Goal: Navigation & Orientation: Find specific page/section

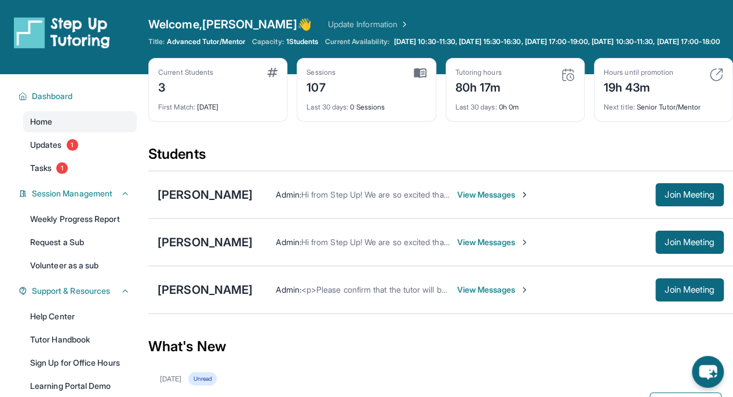
click at [422, 41] on span "[DATE] 10:30-11:30, [DATE] 15:30-16:30, [DATE] 17:00-19:00, [DATE] 10:30-11:30,…" at bounding box center [557, 41] width 326 height 9
click at [48, 173] on span "Tasks" at bounding box center [40, 168] width 21 height 12
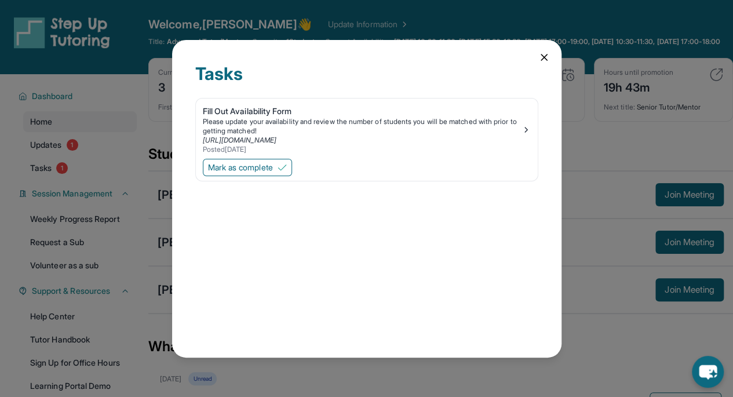
click at [541, 53] on icon at bounding box center [544, 58] width 12 height 12
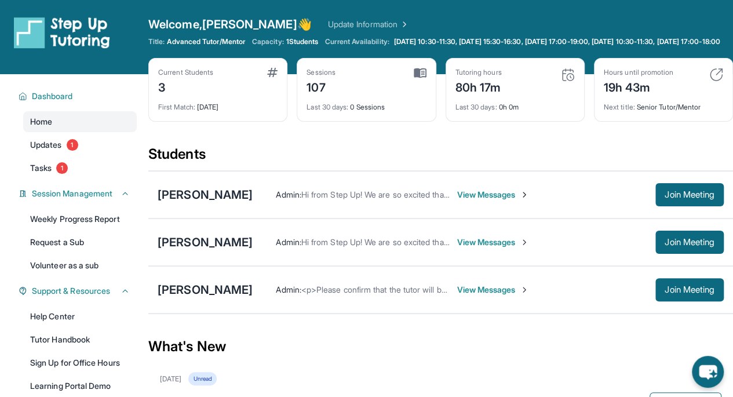
click at [48, 151] on span "Updates" at bounding box center [46, 145] width 32 height 12
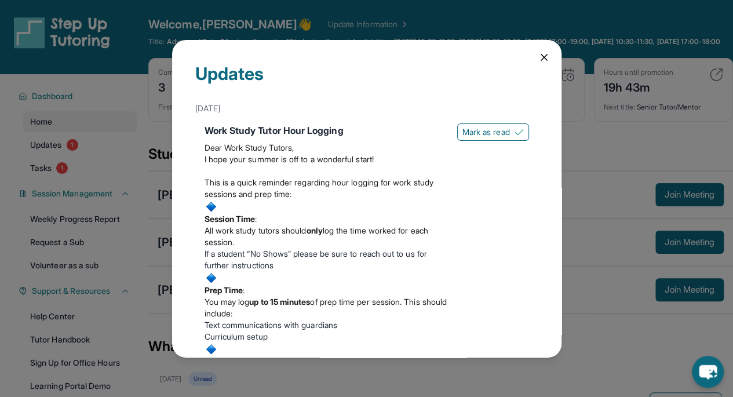
click at [538, 57] on icon at bounding box center [544, 58] width 12 height 12
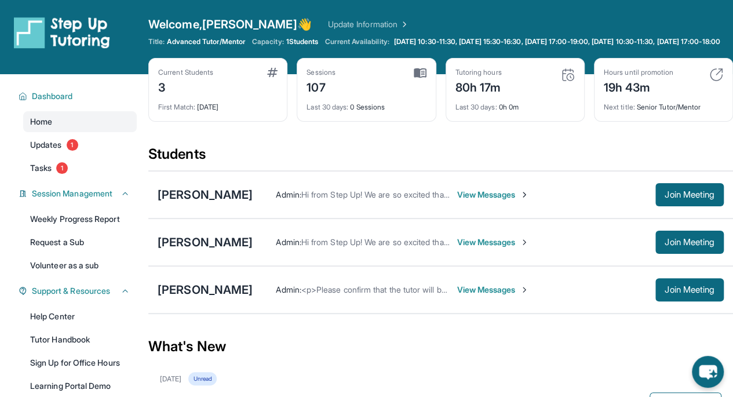
click at [328, 26] on link "Update Information" at bounding box center [368, 25] width 81 height 12
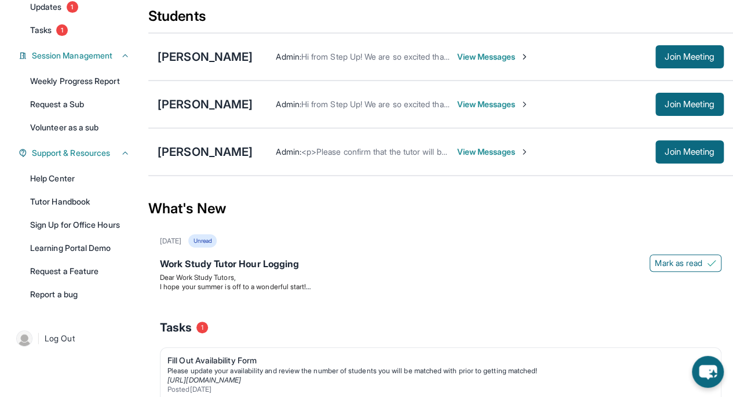
scroll to position [213, 0]
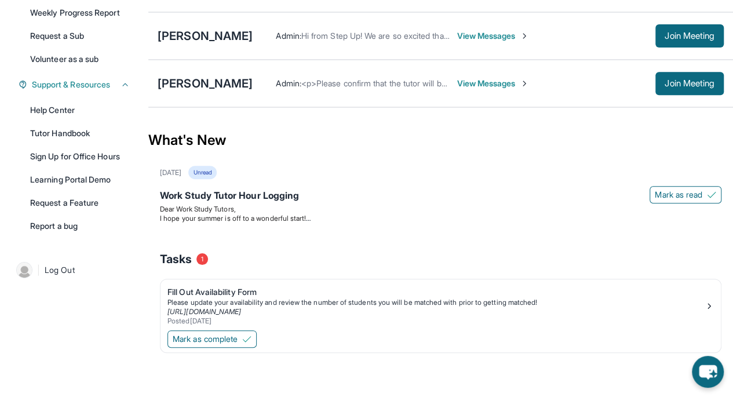
click at [706, 302] on img at bounding box center [708, 305] width 9 height 9
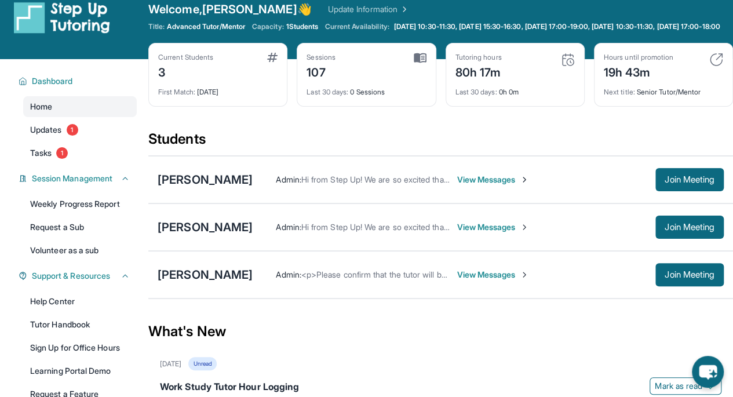
scroll to position [0, 0]
